Goal: Task Accomplishment & Management: Manage account settings

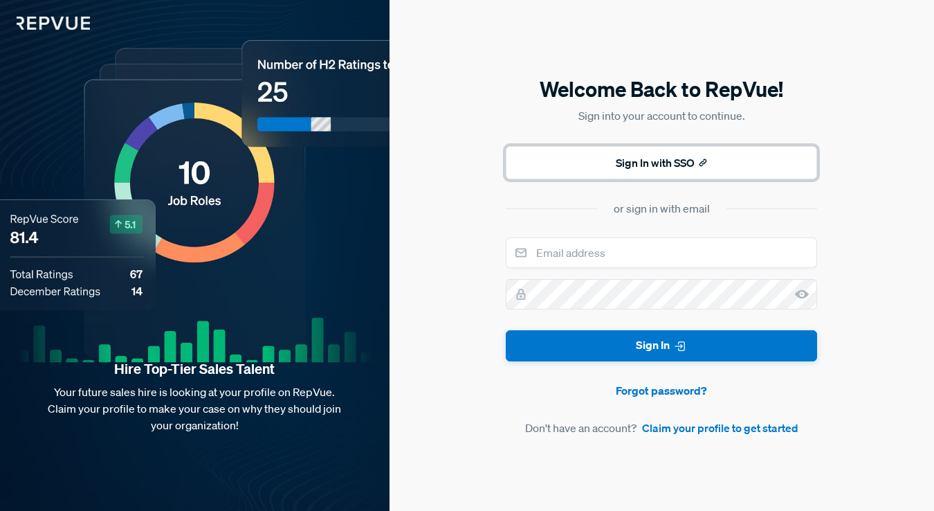
click at [571, 164] on button "Sign In with SSO" at bounding box center [661, 162] width 311 height 33
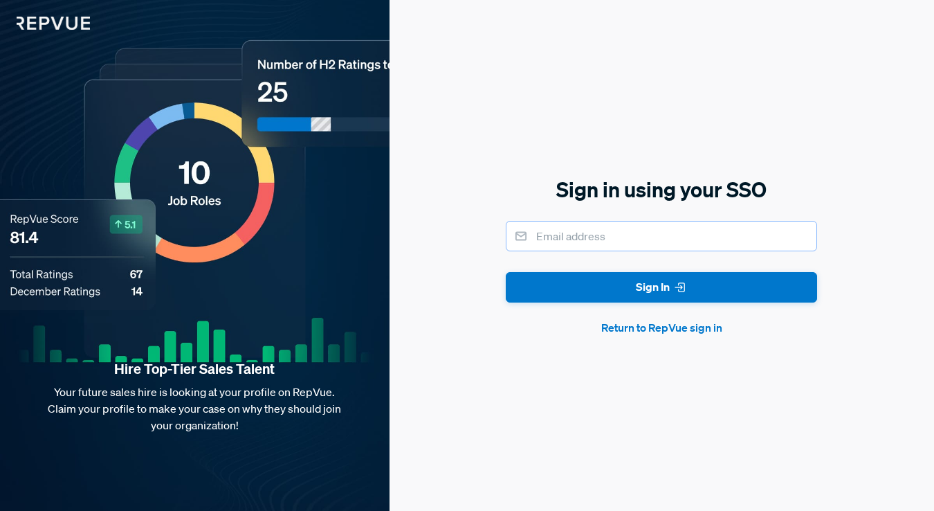
click at [574, 233] on input "email" at bounding box center [661, 236] width 311 height 30
type input "[PERSON_NAME][EMAIL_ADDRESS][PERSON_NAME][DOMAIN_NAME]"
click at [506, 272] on button "Sign In" at bounding box center [661, 287] width 311 height 31
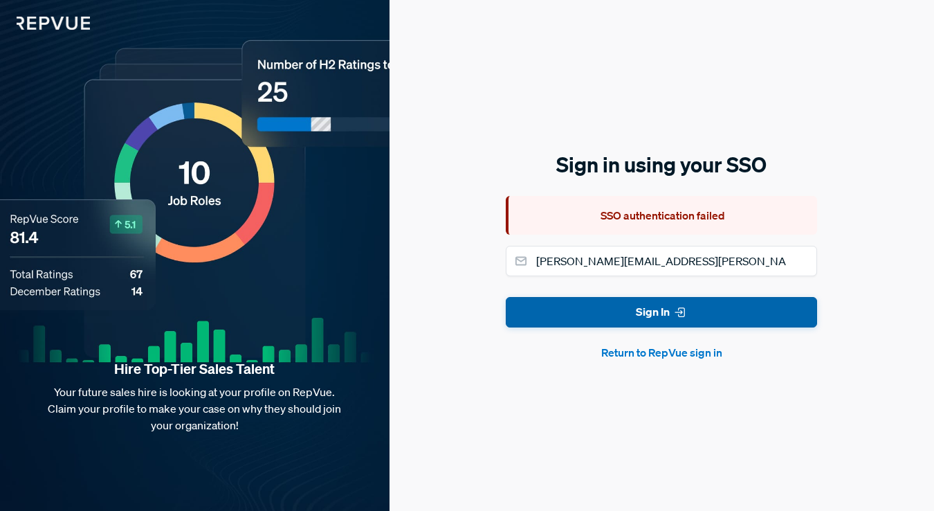
click at [601, 316] on button "Sign In" at bounding box center [661, 312] width 311 height 31
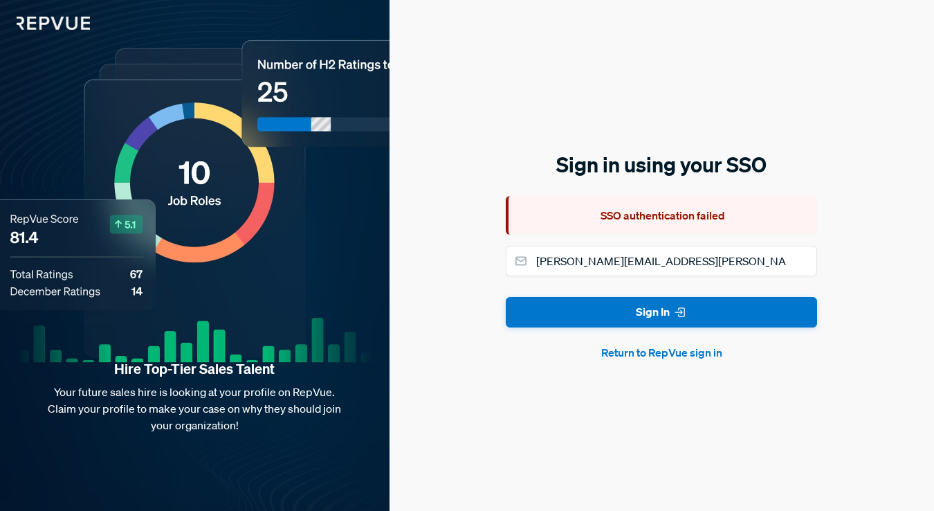
click at [631, 360] on button "Return to RepVue sign in" at bounding box center [661, 352] width 311 height 17
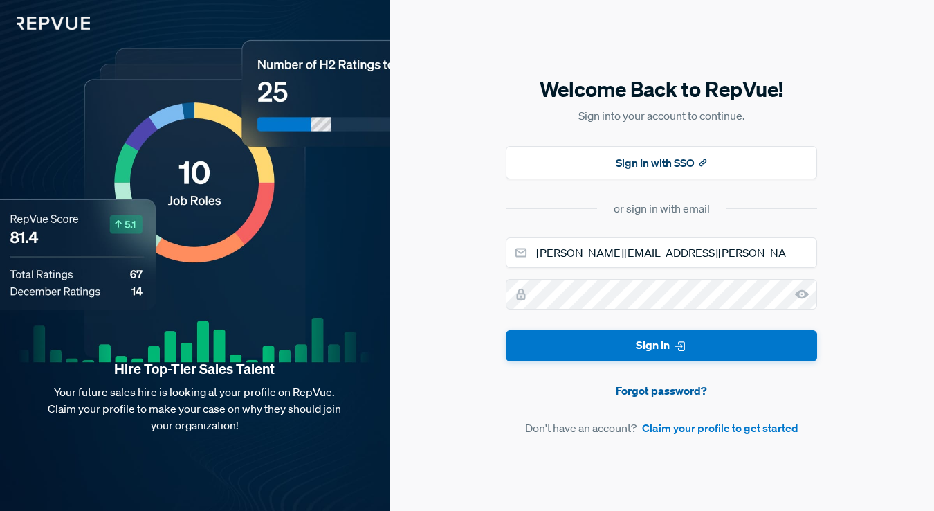
click at [626, 388] on link "Forgot password?" at bounding box center [661, 390] width 311 height 17
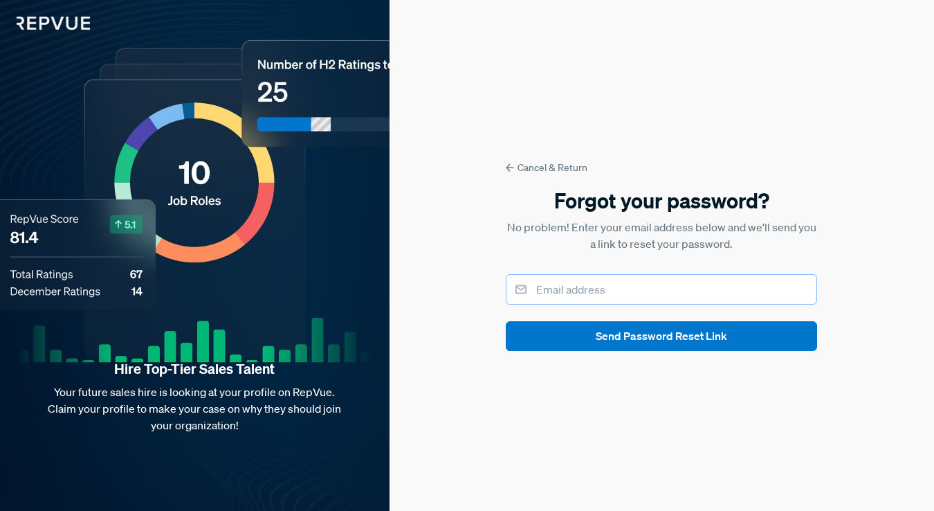
click at [594, 286] on input "email" at bounding box center [661, 289] width 311 height 30
type input "[PERSON_NAME]"
